Goal: Transaction & Acquisition: Purchase product/service

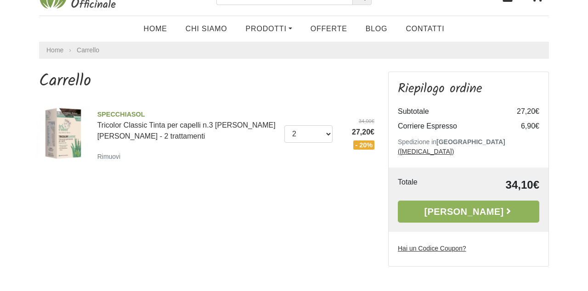
scroll to position [24, 0]
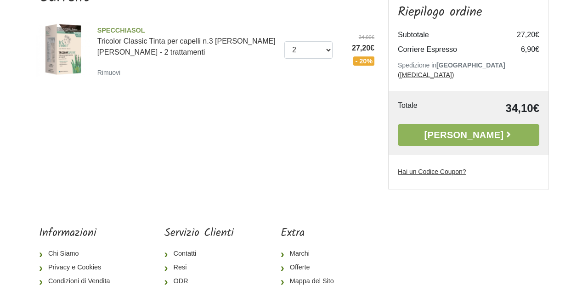
click at [462, 127] on link "Alla Cassa" at bounding box center [468, 135] width 141 height 22
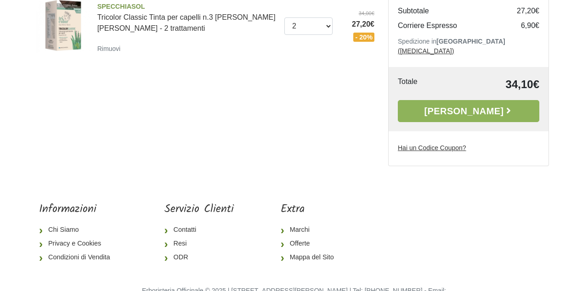
scroll to position [136, 0]
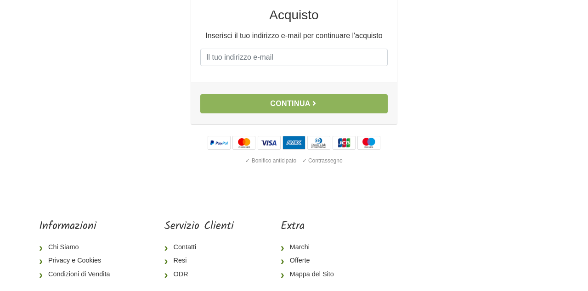
scroll to position [51, 0]
